Goal: Transaction & Acquisition: Purchase product/service

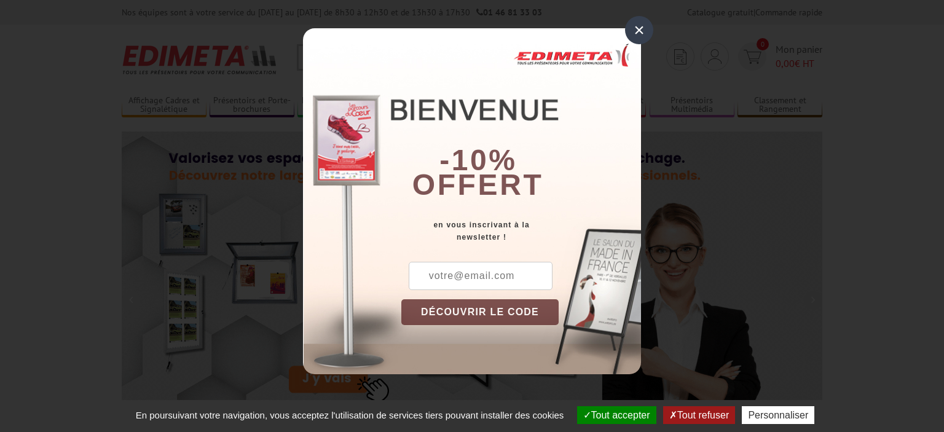
click at [638, 33] on div "×" at bounding box center [639, 30] width 28 height 28
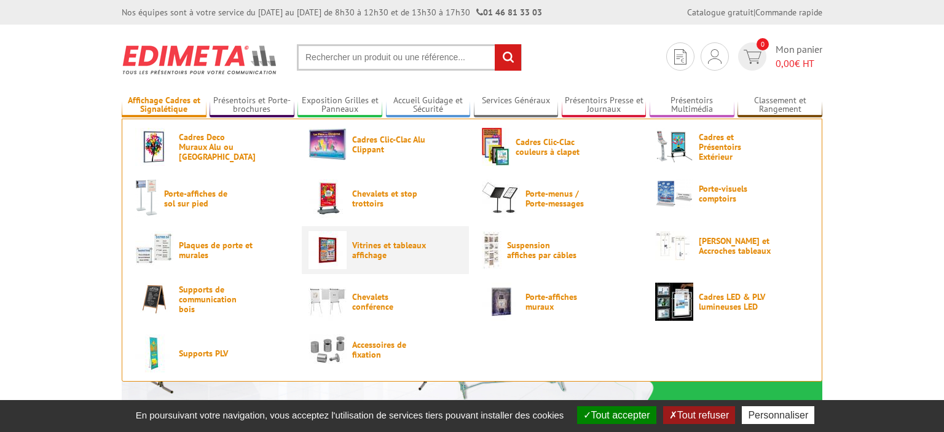
click at [363, 246] on span "Vitrines et tableaux affichage" at bounding box center [389, 250] width 74 height 20
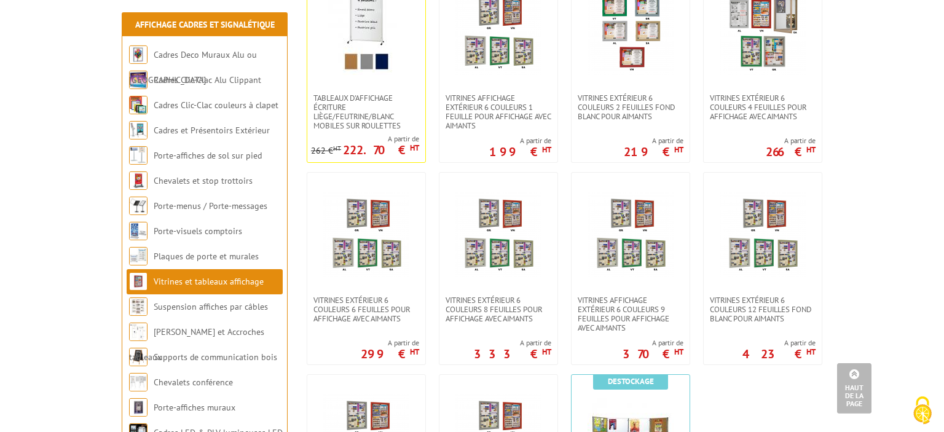
scroll to position [908, 0]
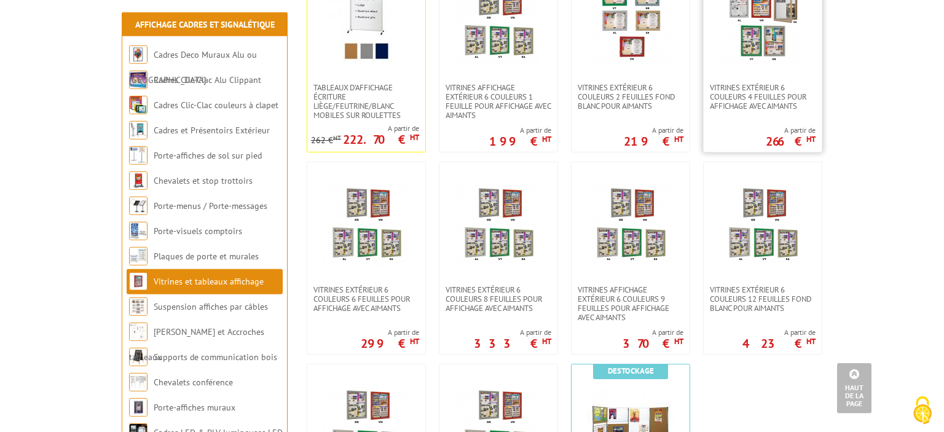
click at [759, 63] on img at bounding box center [763, 21] width 86 height 86
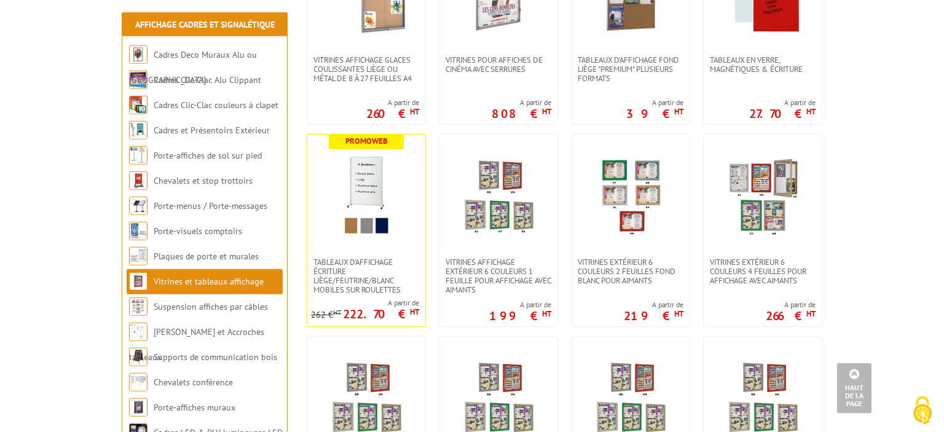
scroll to position [729, 0]
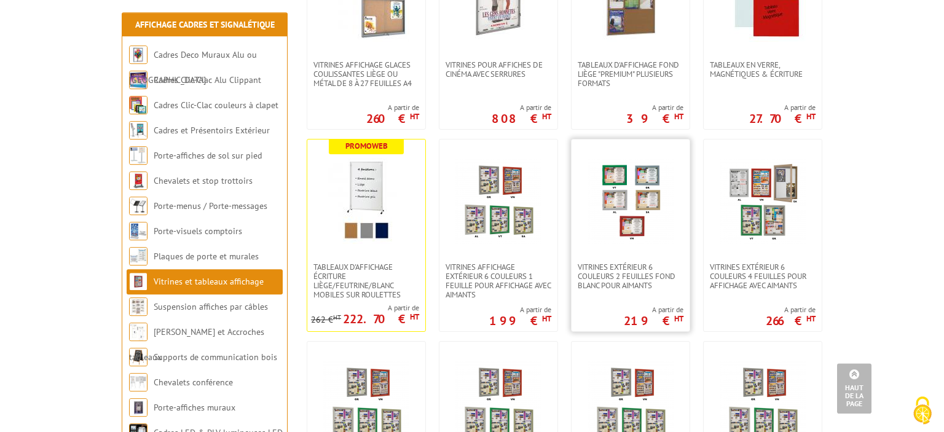
click at [635, 218] on img at bounding box center [631, 201] width 86 height 86
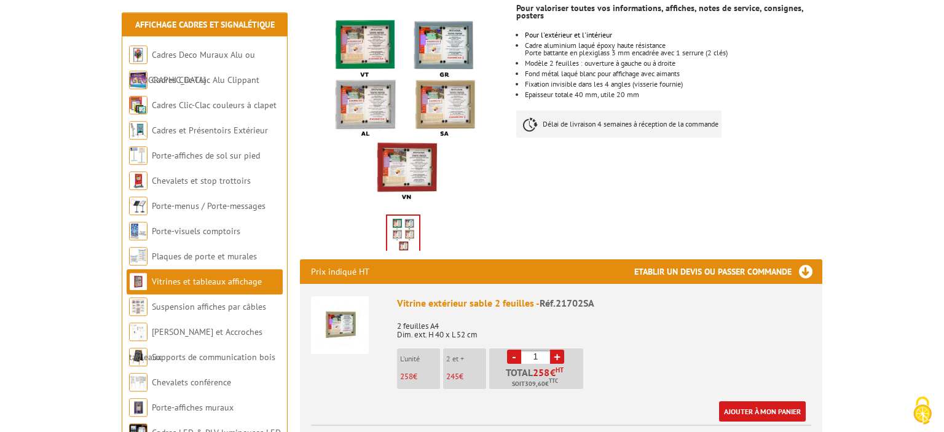
scroll to position [221, 0]
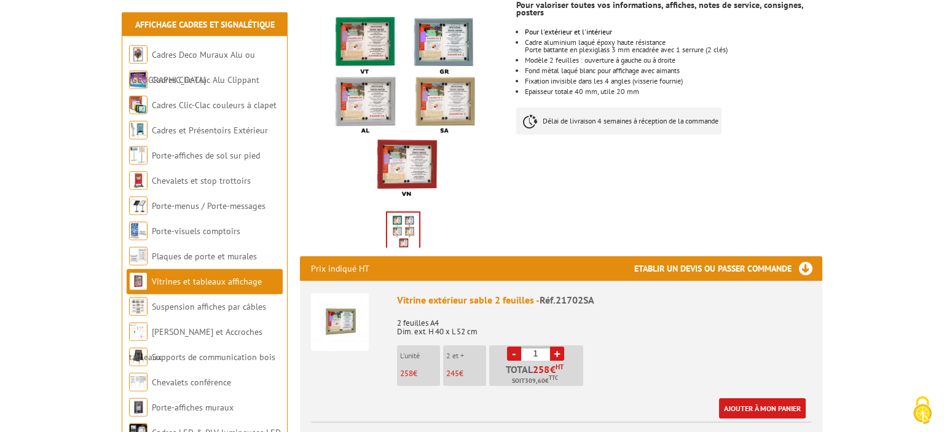
click at [559, 347] on link "+" at bounding box center [557, 354] width 14 height 14
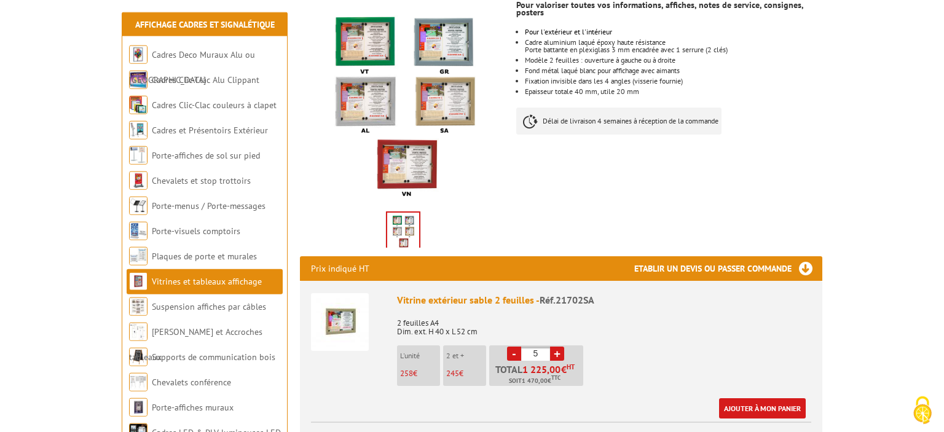
type input "6"
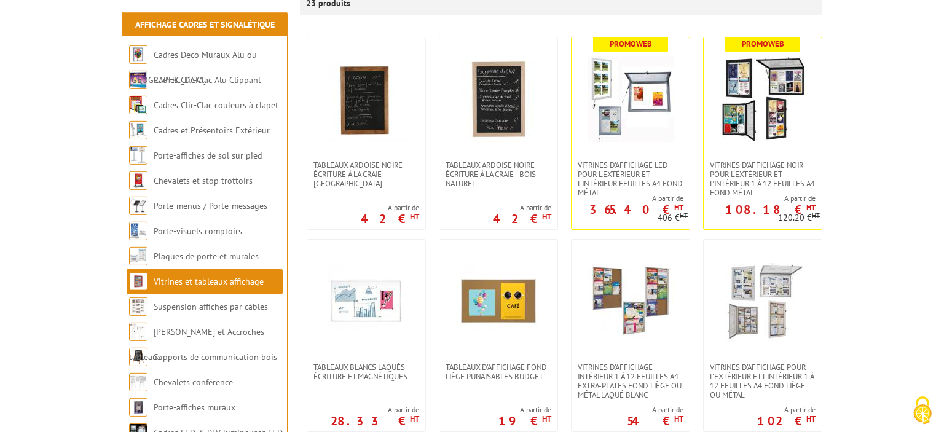
scroll to position [245, 0]
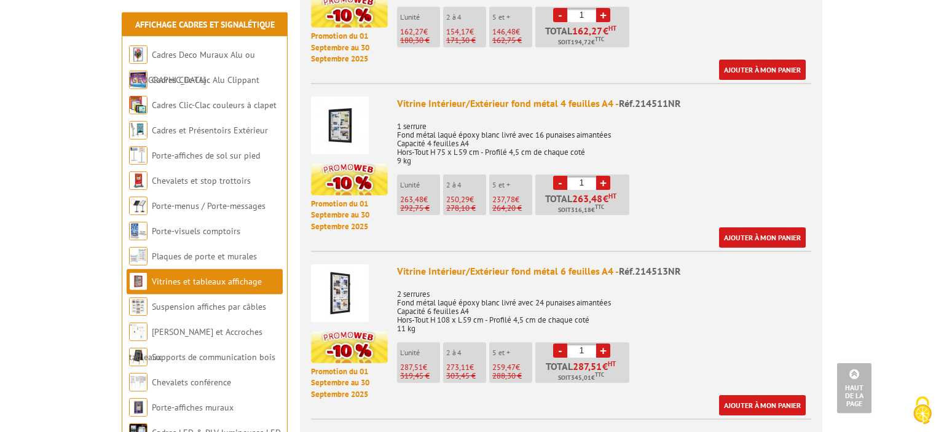
scroll to position [807, 0]
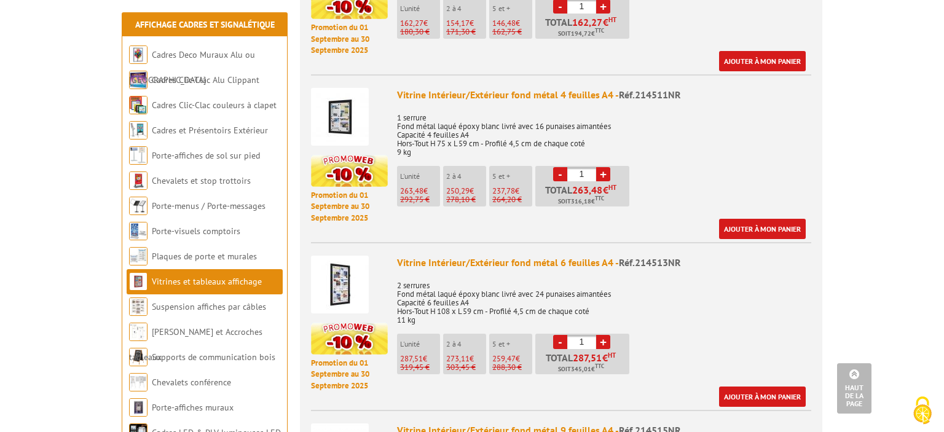
click at [605, 167] on link "+" at bounding box center [603, 174] width 14 height 14
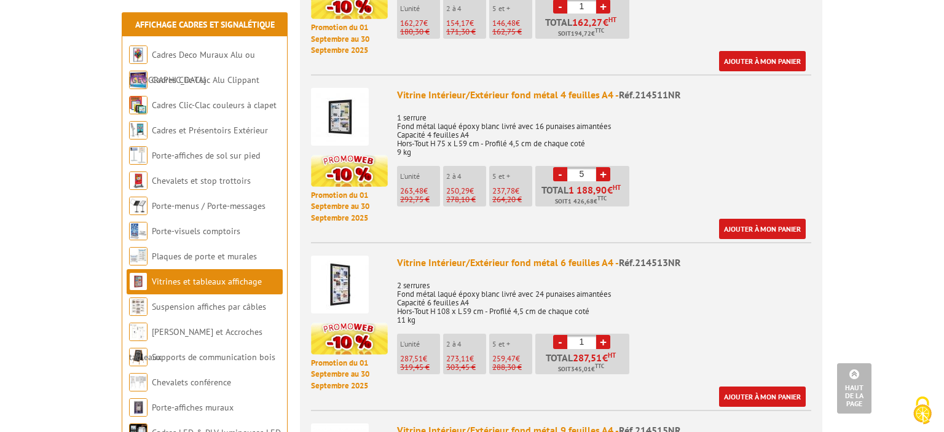
type input "6"
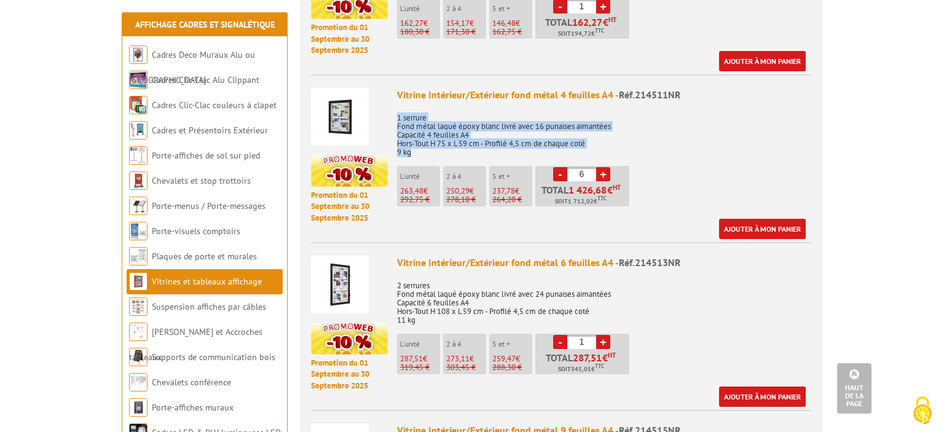
drag, startPoint x: 398, startPoint y: 102, endPoint x: 422, endPoint y: 145, distance: 49.3
click at [422, 145] on div "Vitrine Intérieur/Extérieur fond métal 4 feuilles A4 - Réf.214511NR 1 serrure F…" at bounding box center [604, 163] width 414 height 151
copy p "1 serrure Fond métal laqué époxy blanc livré avec 16 punaises aimantées Capacit…"
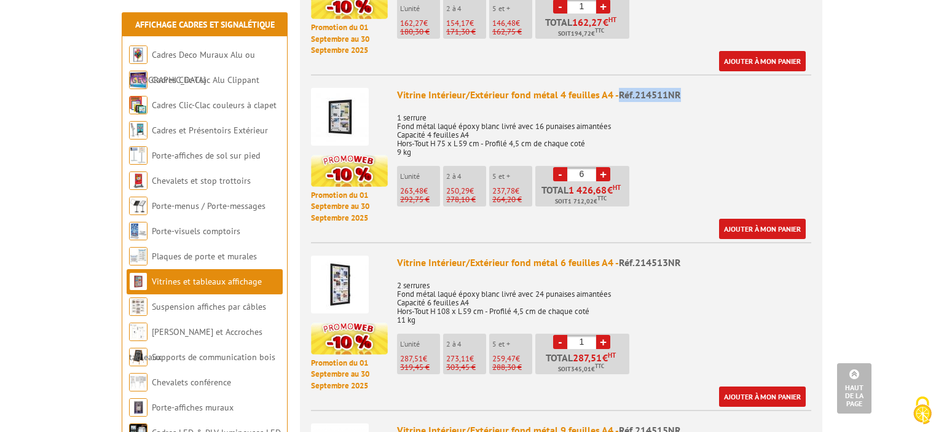
drag, startPoint x: 620, startPoint y: 82, endPoint x: 682, endPoint y: 79, distance: 62.2
click at [682, 88] on div "Vitrine Intérieur/Extérieur fond métal 4 feuilles A4 - Réf.214511NR" at bounding box center [604, 95] width 414 height 14
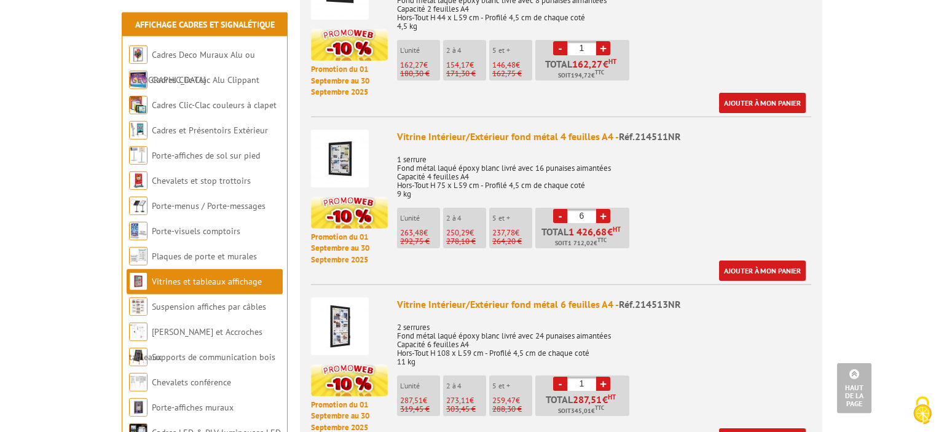
scroll to position [789, 0]
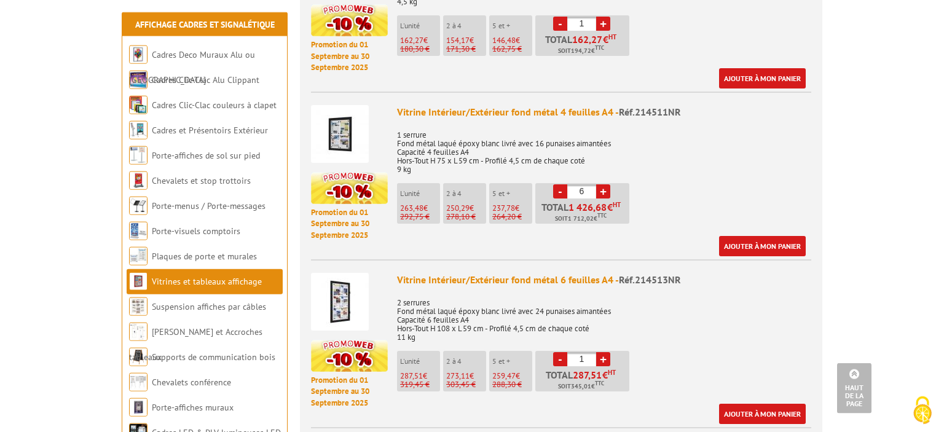
drag, startPoint x: 618, startPoint y: 92, endPoint x: 681, endPoint y: 96, distance: 62.9
click at [681, 105] on div "Vitrine Intérieur/Extérieur fond métal 4 feuilles A4 - Réf.214511NR" at bounding box center [604, 112] width 414 height 14
copy div "Vitrine Intérieur/Extérieur fond métal 4 feuilles A4 - Réf.214511NR"
